Goal: Task Accomplishment & Management: Use online tool/utility

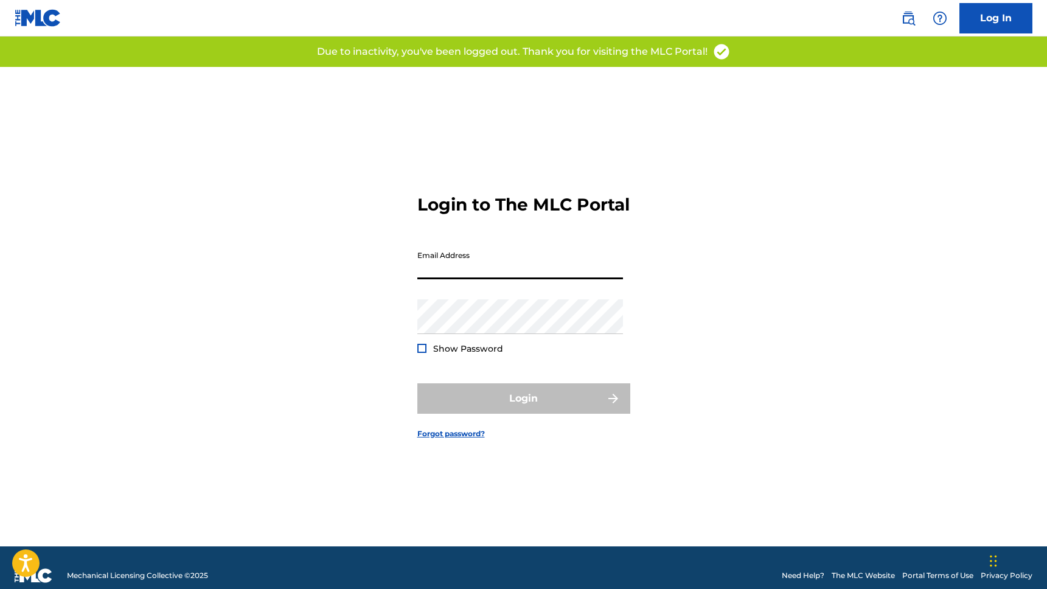
click at [506, 265] on input "Email Address" at bounding box center [520, 262] width 206 height 35
type input "[EMAIL_ADDRESS][DOMAIN_NAME]"
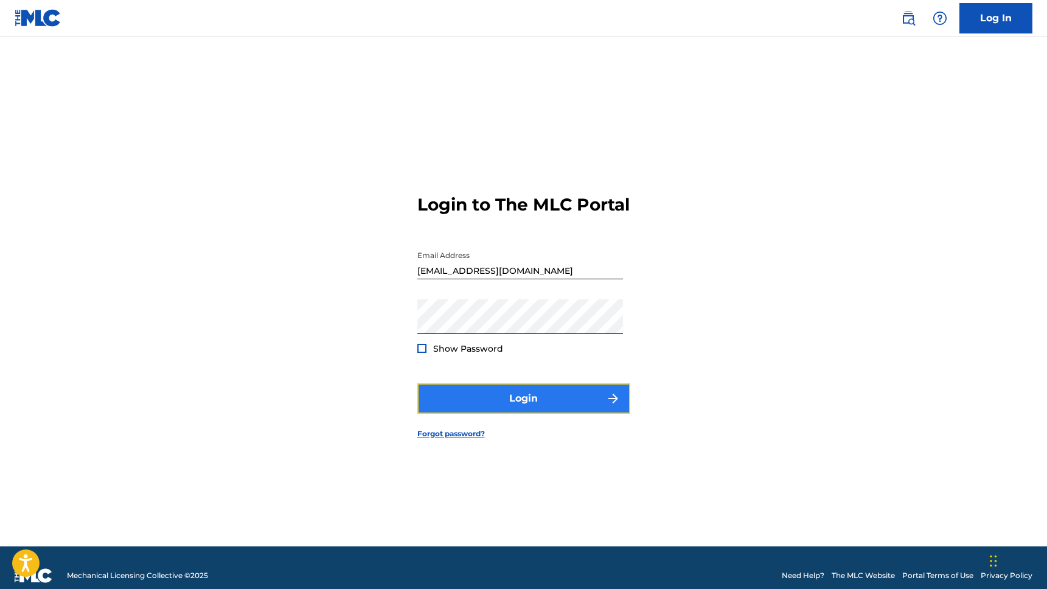
click at [476, 403] on button "Login" at bounding box center [523, 398] width 213 height 30
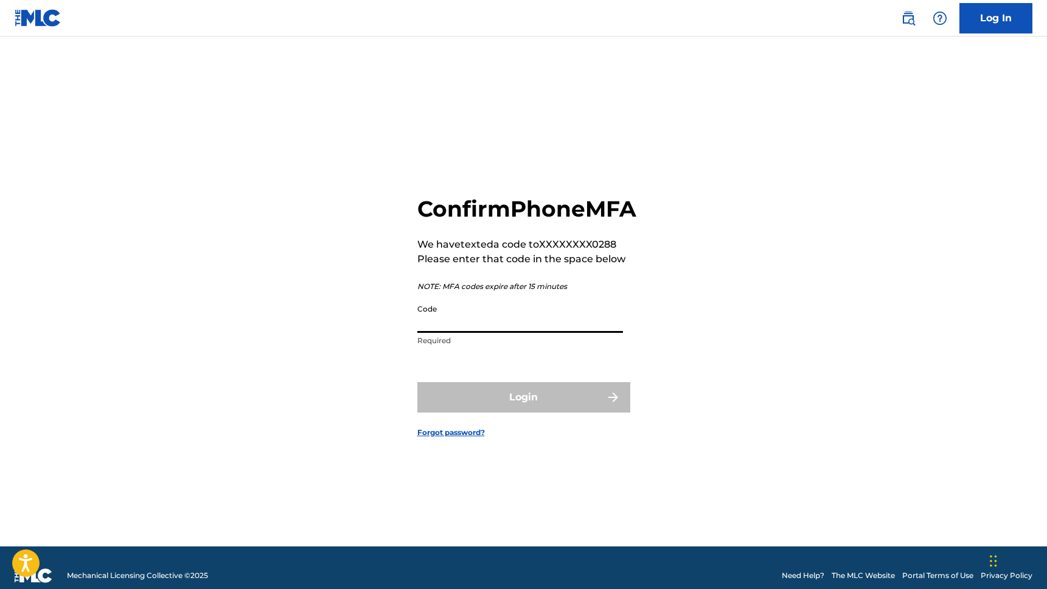
click at [462, 333] on input "Code" at bounding box center [520, 315] width 206 height 35
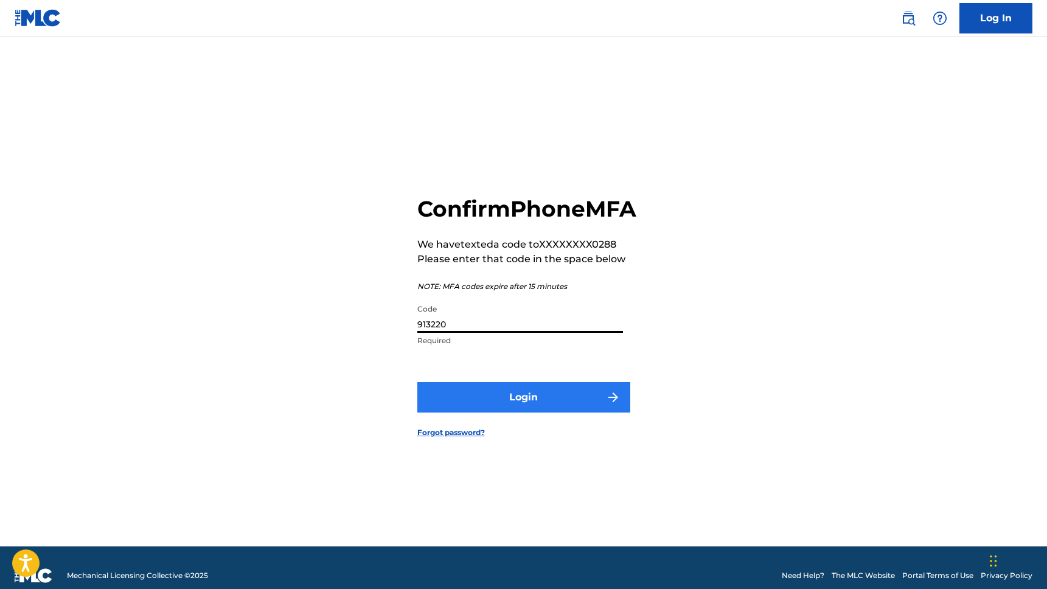
type input "913220"
click at [478, 410] on button "Login" at bounding box center [523, 397] width 213 height 30
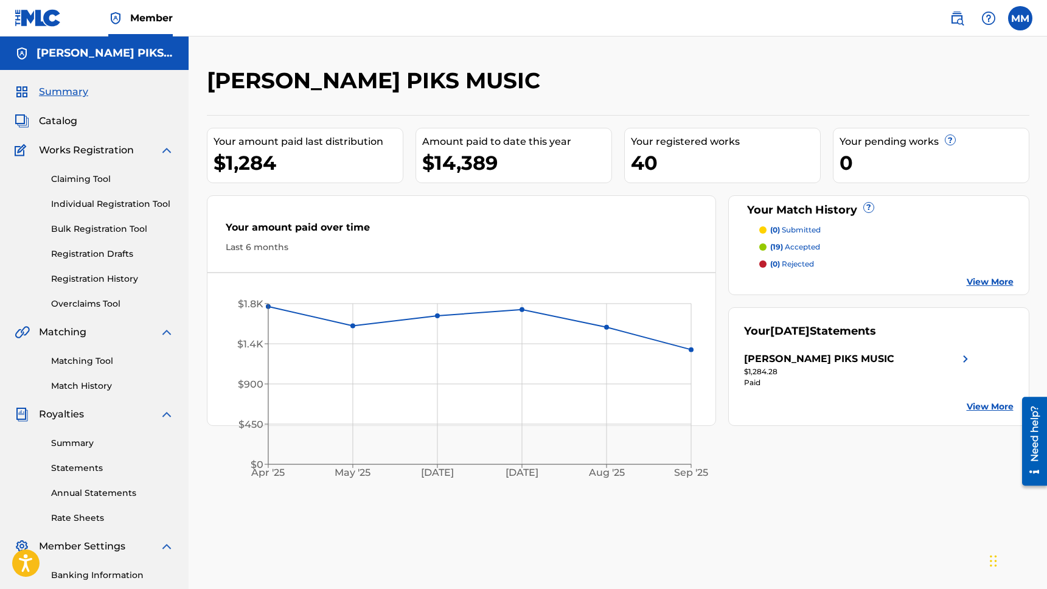
click at [782, 243] on span "(19)" at bounding box center [776, 246] width 13 height 9
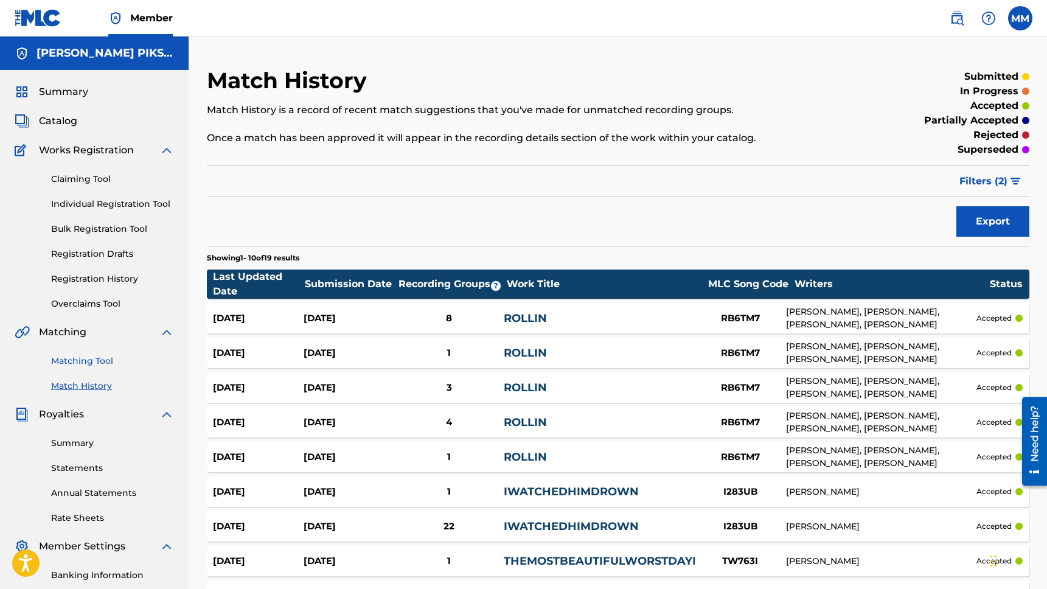
click at [67, 356] on link "Matching Tool" at bounding box center [112, 361] width 123 height 13
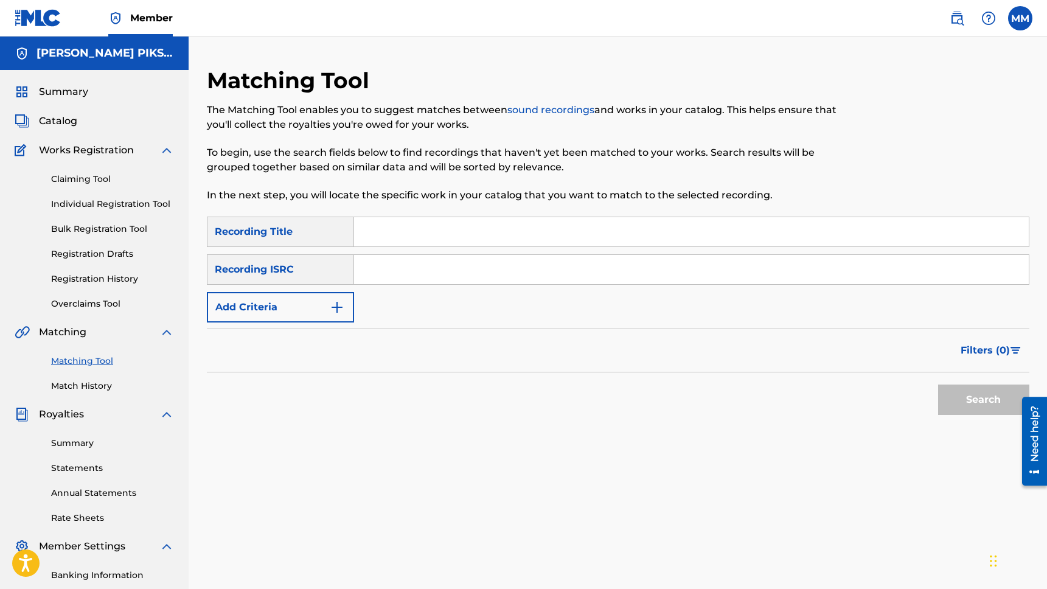
click at [388, 235] on input "Search Form" at bounding box center [691, 231] width 675 height 29
type input "iwatchedhimdrown"
click at [963, 406] on button "Search" at bounding box center [983, 400] width 91 height 30
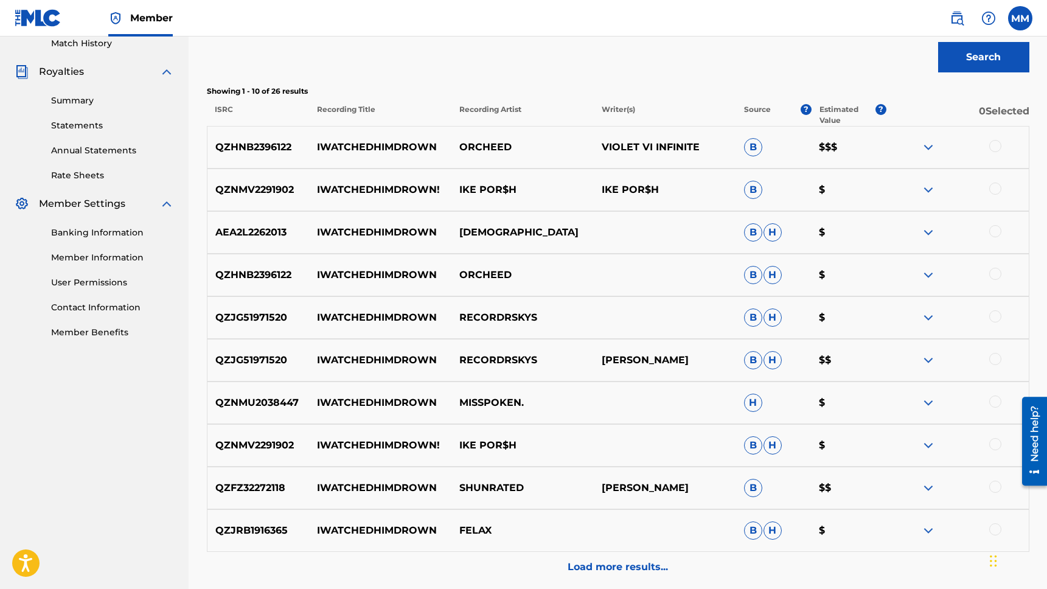
scroll to position [350, 0]
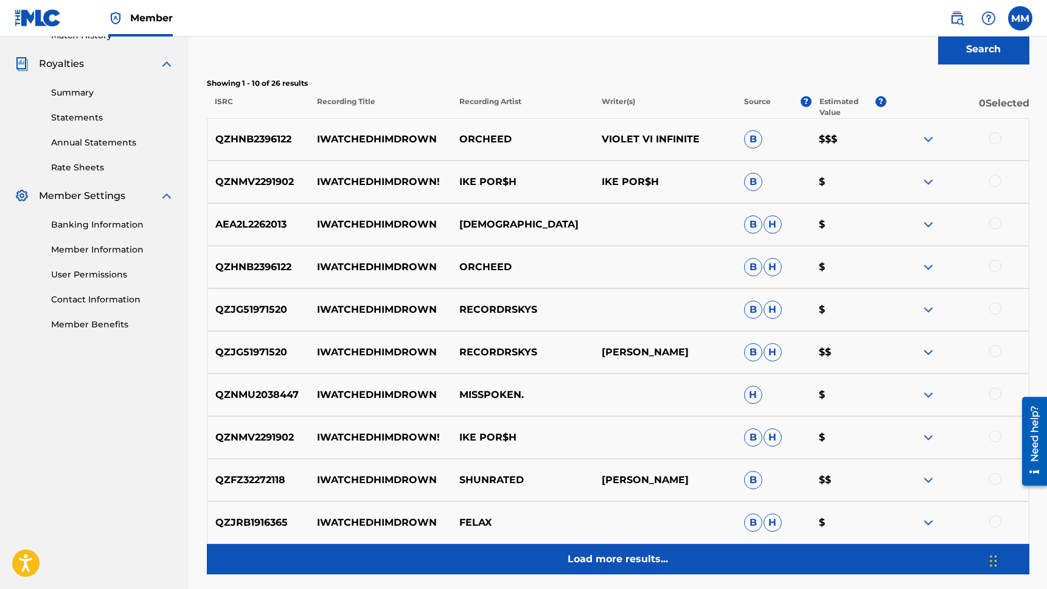
click at [618, 551] on div "Load more results..." at bounding box center [618, 559] width 823 height 30
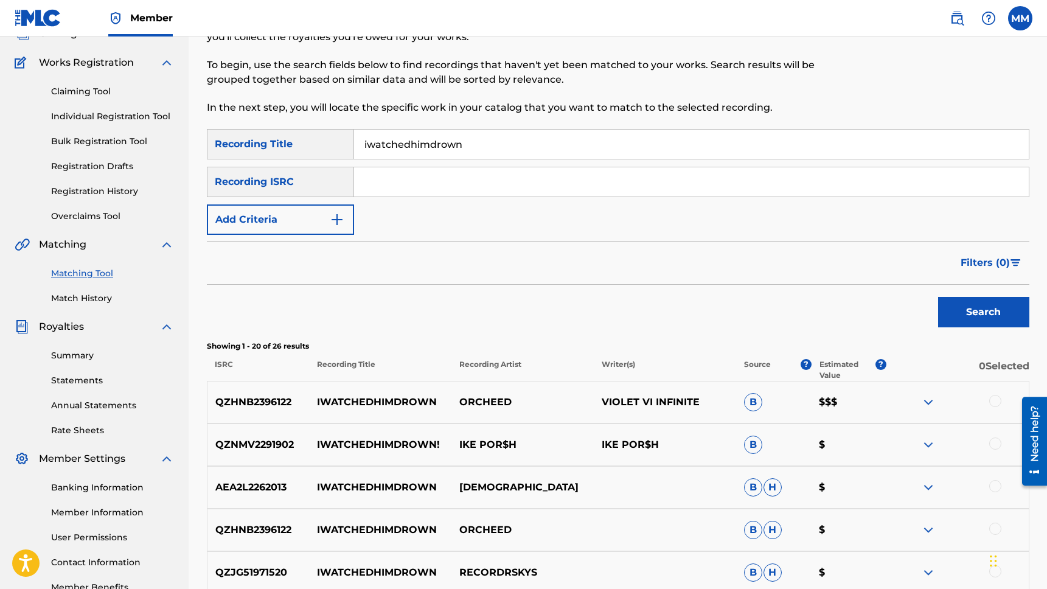
scroll to position [0, 0]
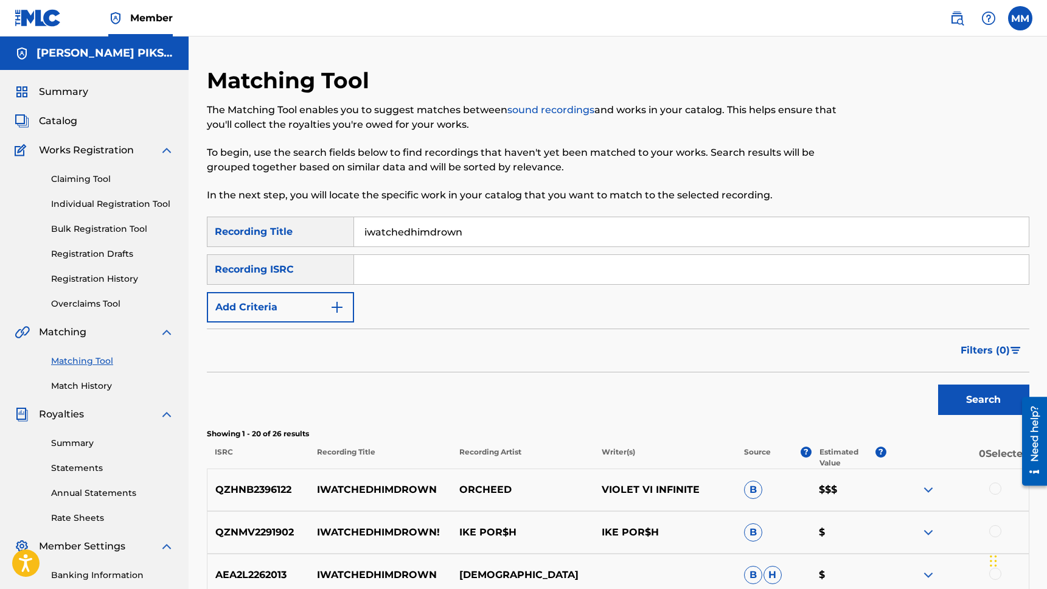
click at [395, 270] on input "Search Form" at bounding box center [691, 269] width 675 height 29
click at [314, 309] on button "Add Criteria" at bounding box center [280, 307] width 147 height 30
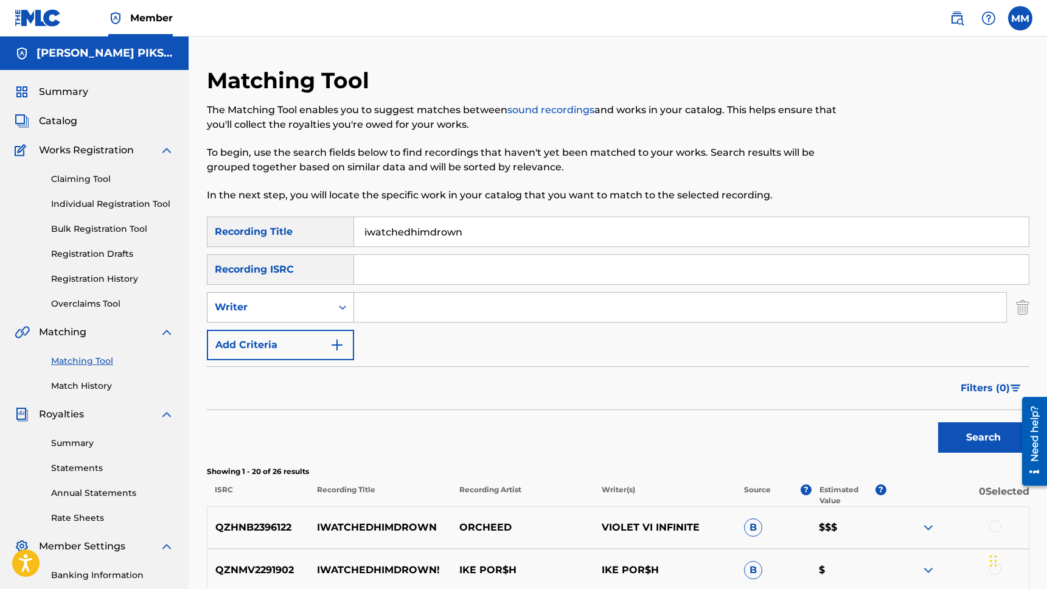
click at [287, 305] on div "Writer" at bounding box center [270, 307] width 110 height 15
click at [428, 341] on div "SearchWithCriteria6eb94dce-52c8-421d-8a9f-1e36f7e7bb4c Recording Title iwatched…" at bounding box center [618, 289] width 823 height 144
click at [83, 385] on link "Match History" at bounding box center [112, 386] width 123 height 13
